Goal: Find specific page/section: Find specific page/section

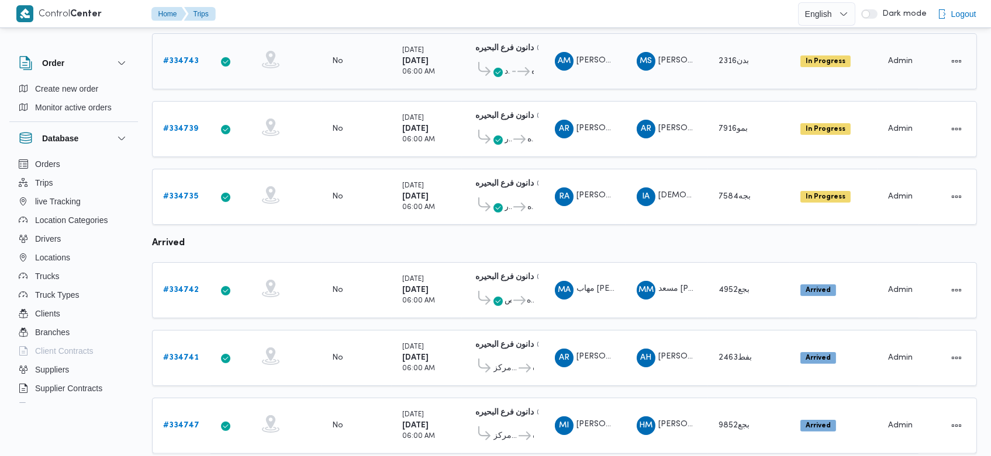
scroll to position [678, 0]
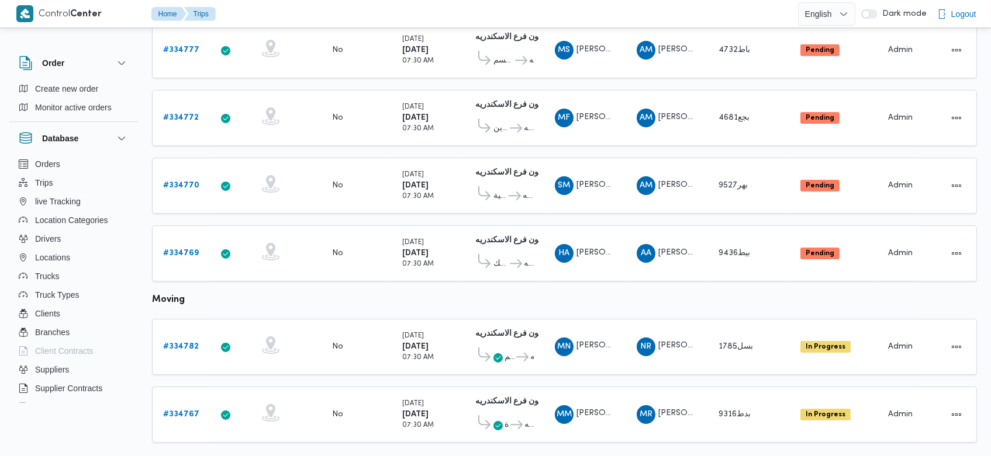
scroll to position [576, 0]
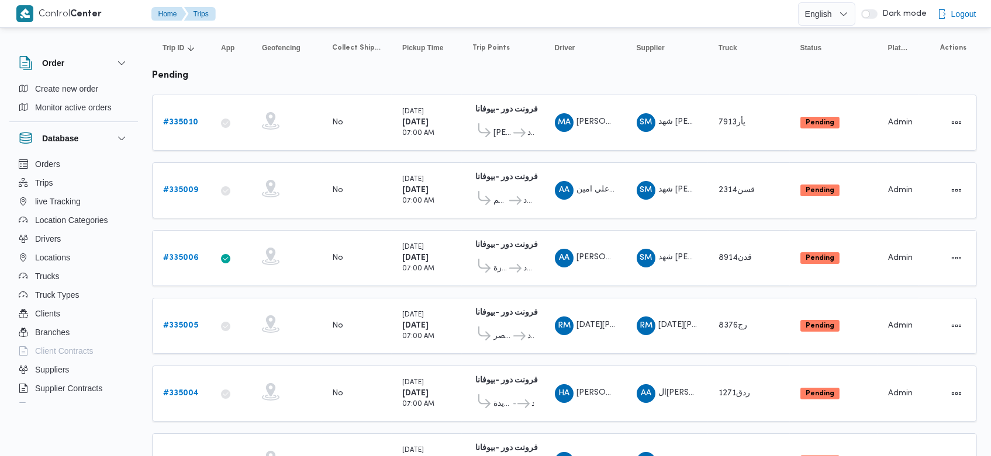
scroll to position [115, 0]
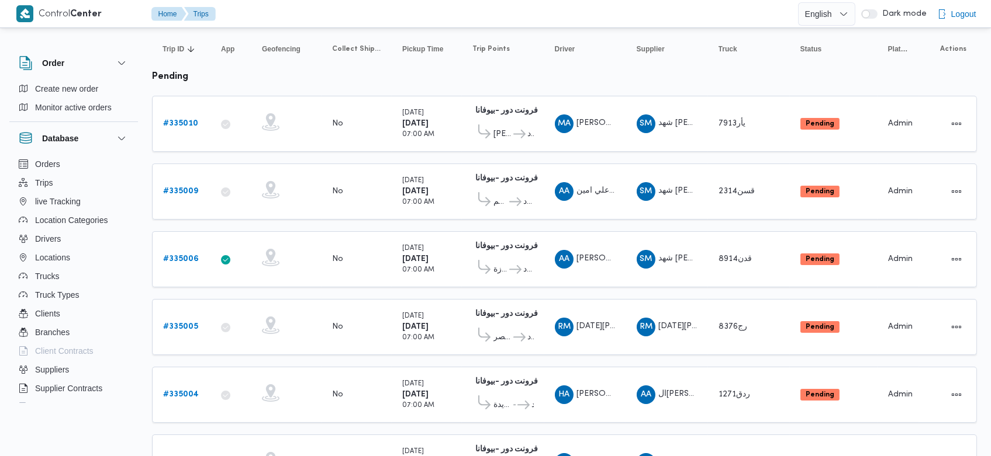
click at [463, 167] on td "Trip Points فرونت دور -بيوفانا 10:26 AM قسم المقطم فرونت دور مسطرد" at bounding box center [503, 192] width 82 height 56
